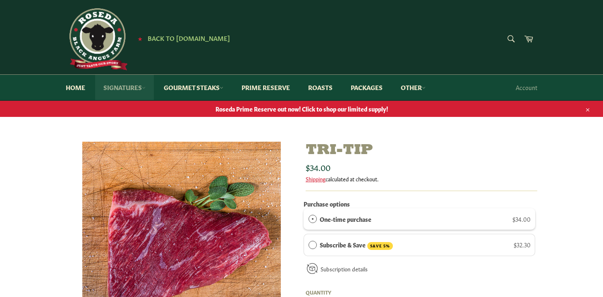
click at [129, 89] on link "Signatures" at bounding box center [124, 87] width 59 height 25
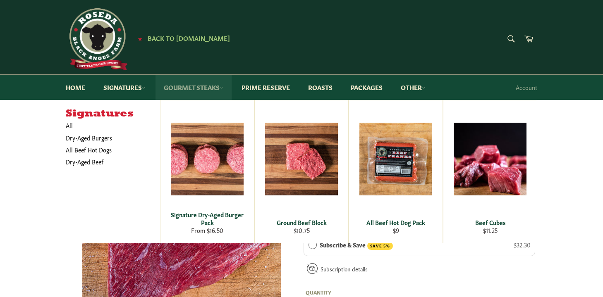
click at [201, 86] on link "Gourmet Steaks" at bounding box center [194, 87] width 76 height 25
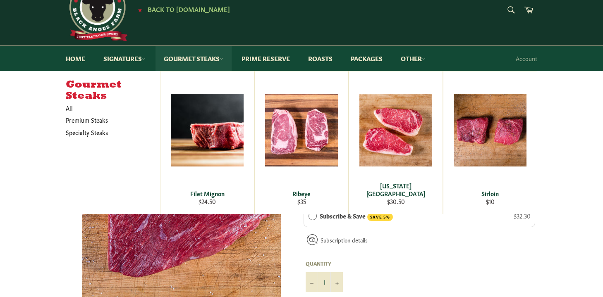
scroll to position [29, 0]
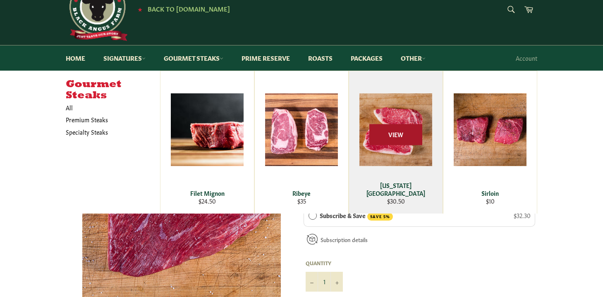
click at [377, 138] on span "View" at bounding box center [395, 134] width 53 height 21
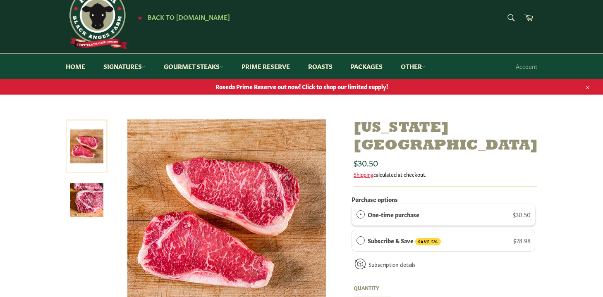
scroll to position [27, 0]
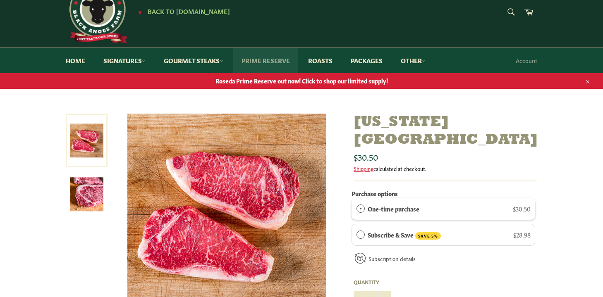
click at [263, 59] on link "Prime Reserve" at bounding box center [265, 60] width 65 height 25
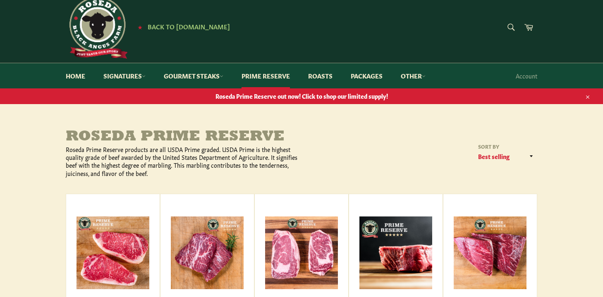
scroll to position [12, 0]
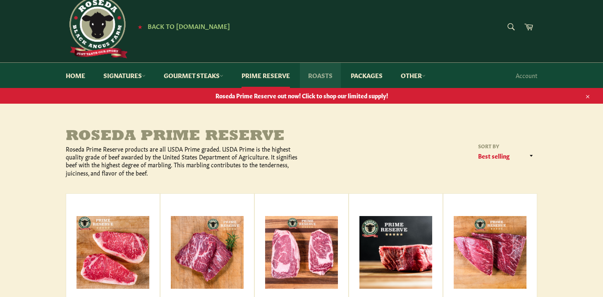
click at [322, 77] on link "Roasts" at bounding box center [320, 75] width 41 height 25
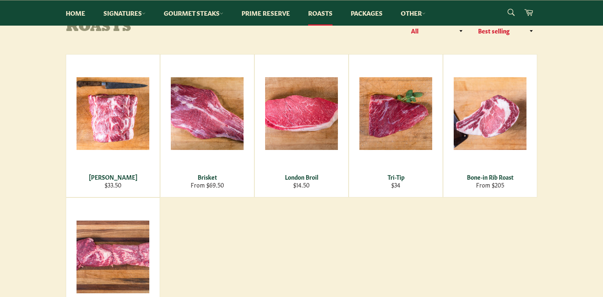
scroll to position [129, 0]
